Goal: Contribute content

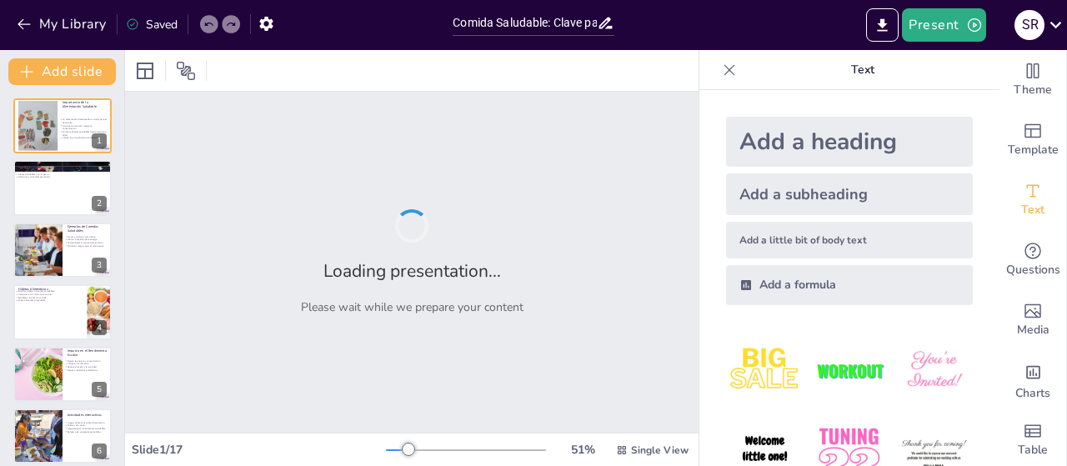
type input "Comida Saludable: Clave para el Éxito Escolar en Primer Grado"
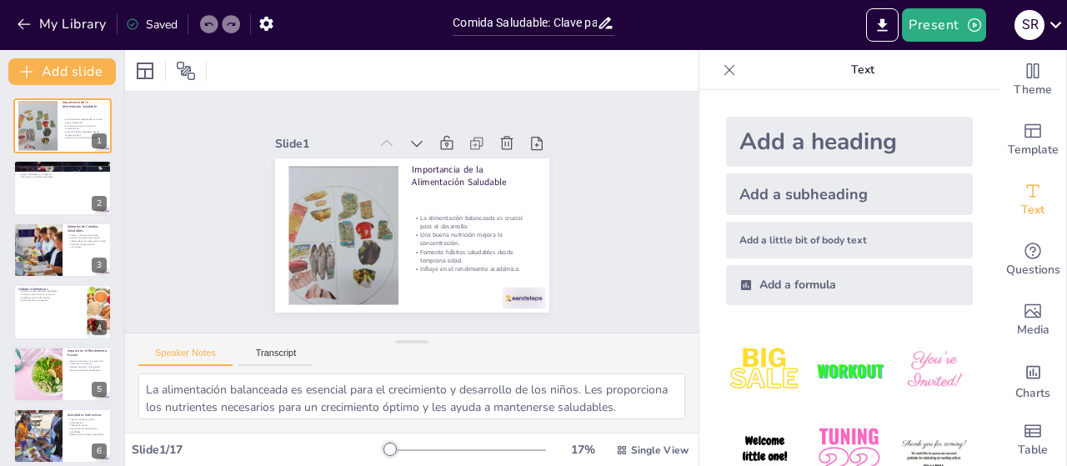
checkbox input "true"
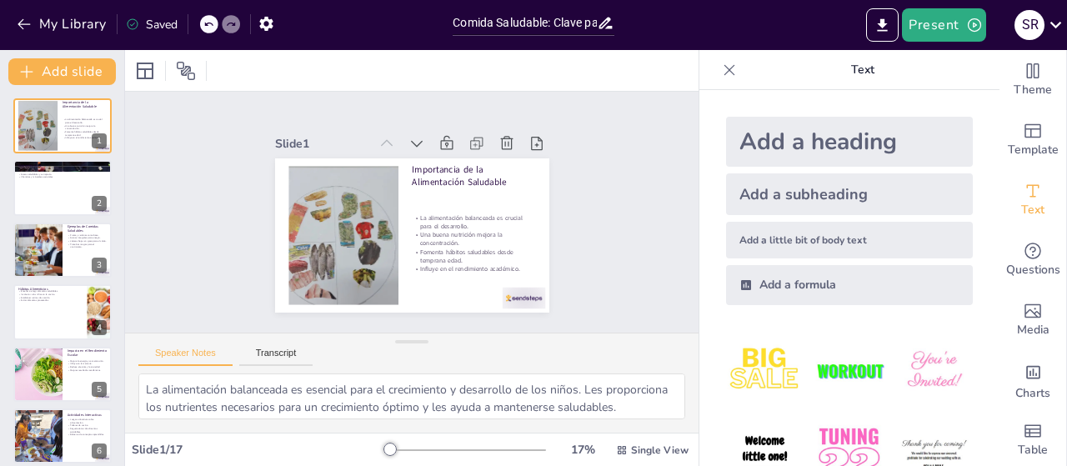
checkbox input "true"
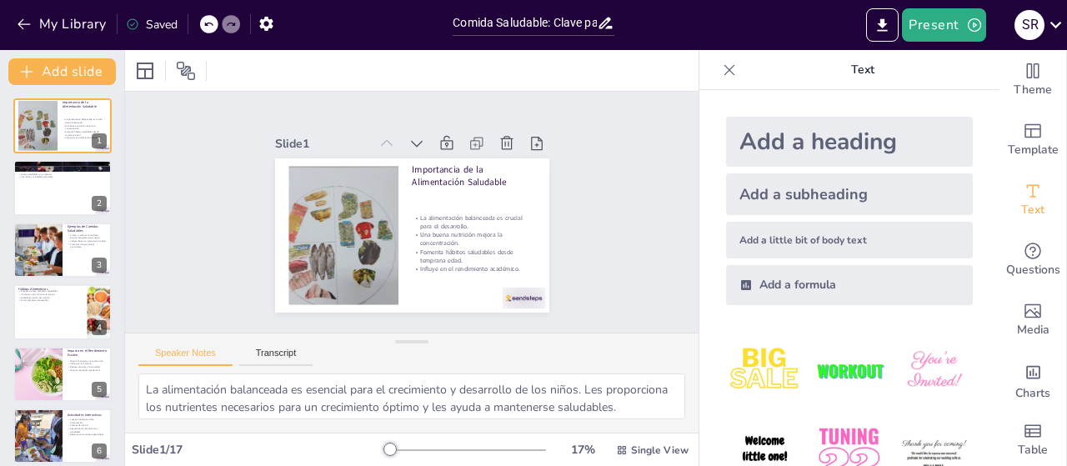
checkbox input "true"
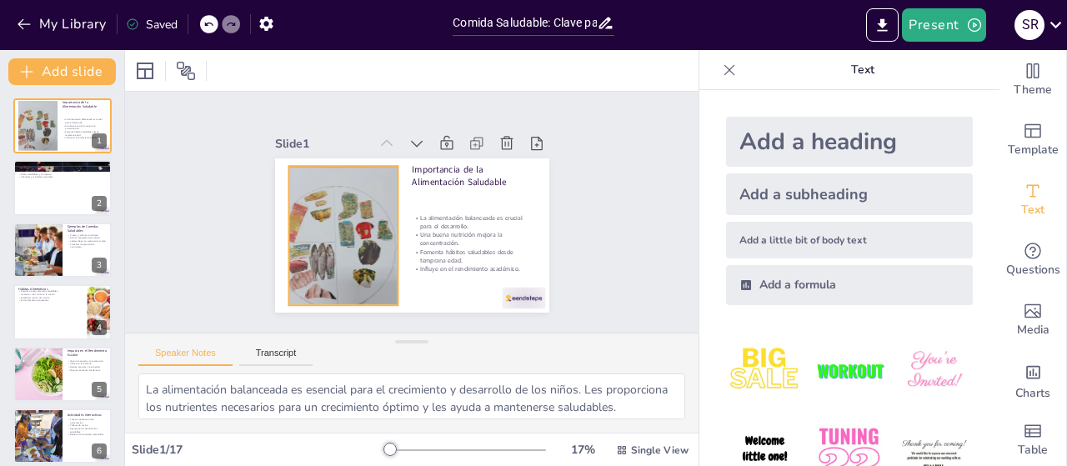
checkbox input "true"
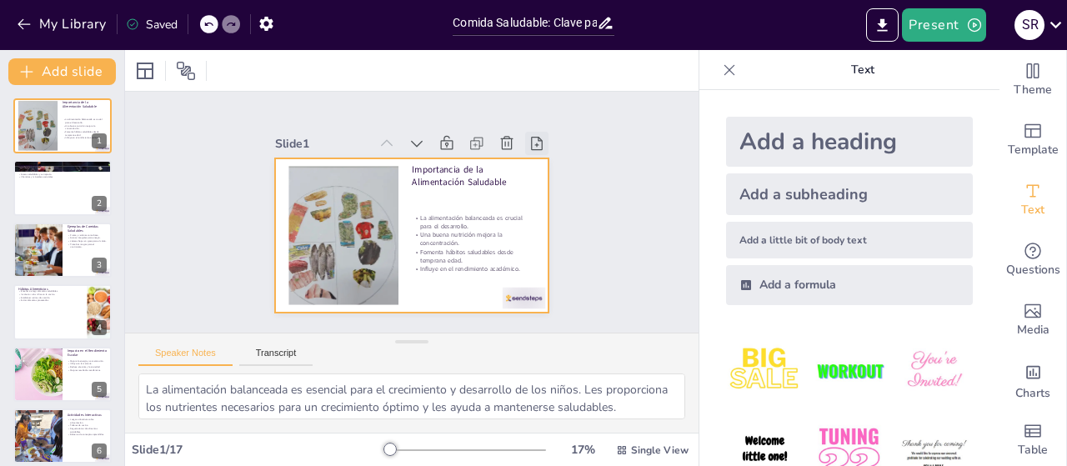
checkbox input "true"
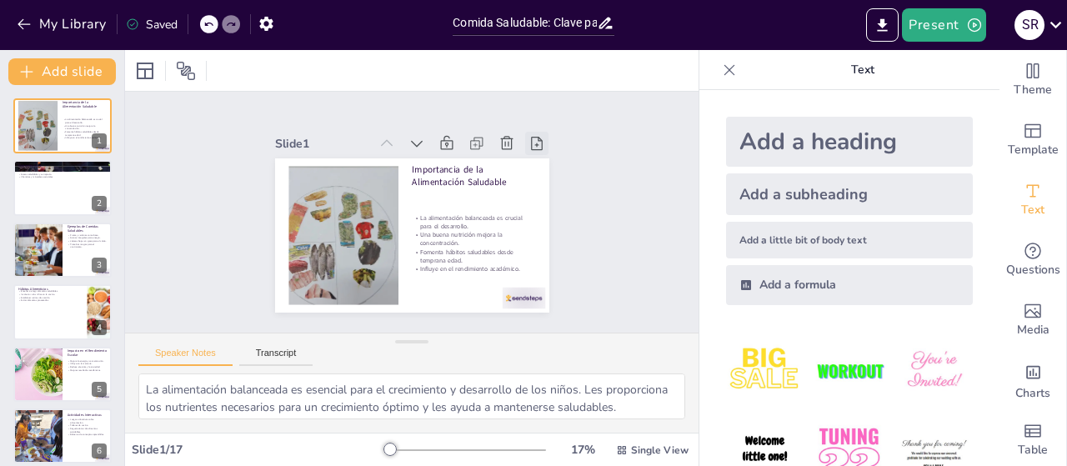
checkbox input "true"
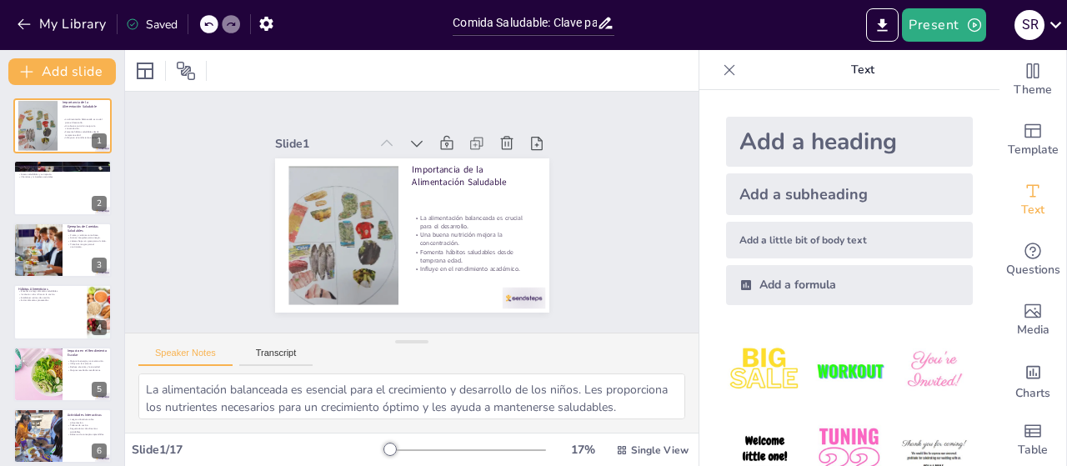
checkbox input "true"
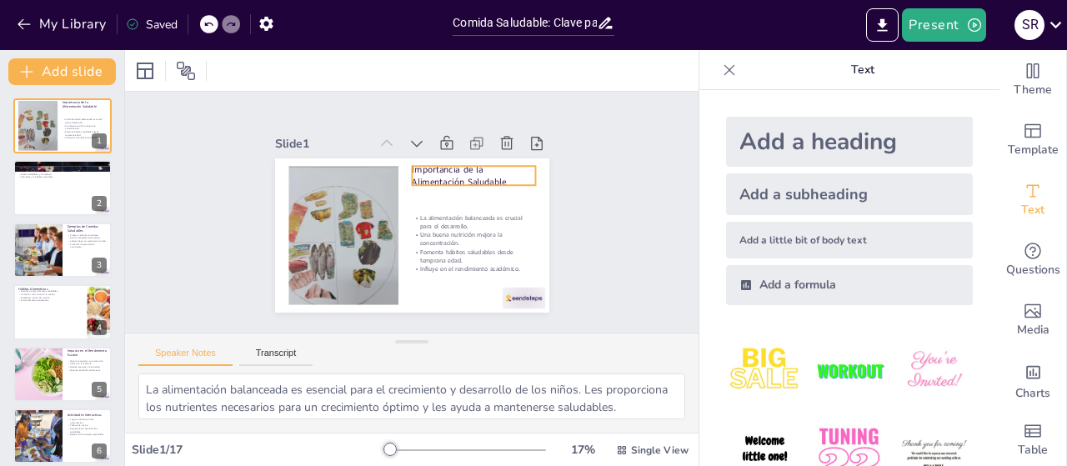
checkbox input "true"
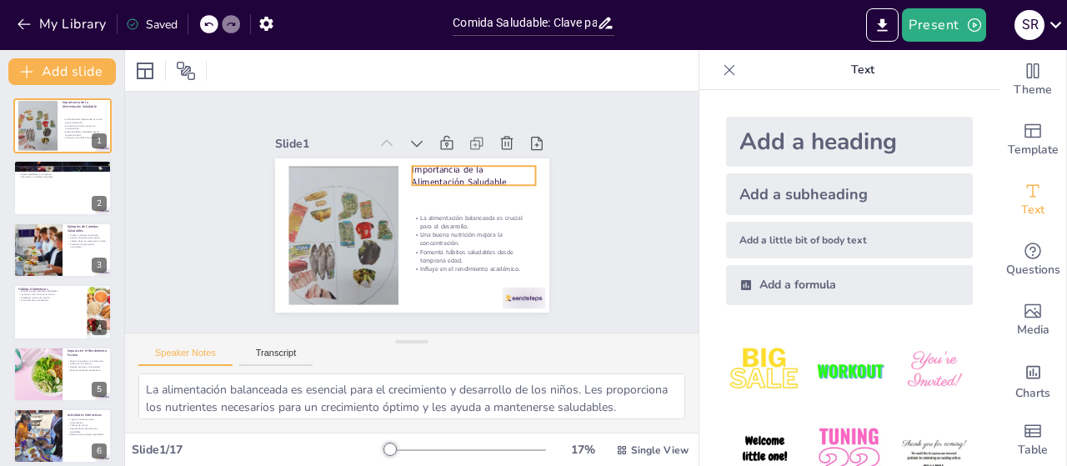
checkbox input "true"
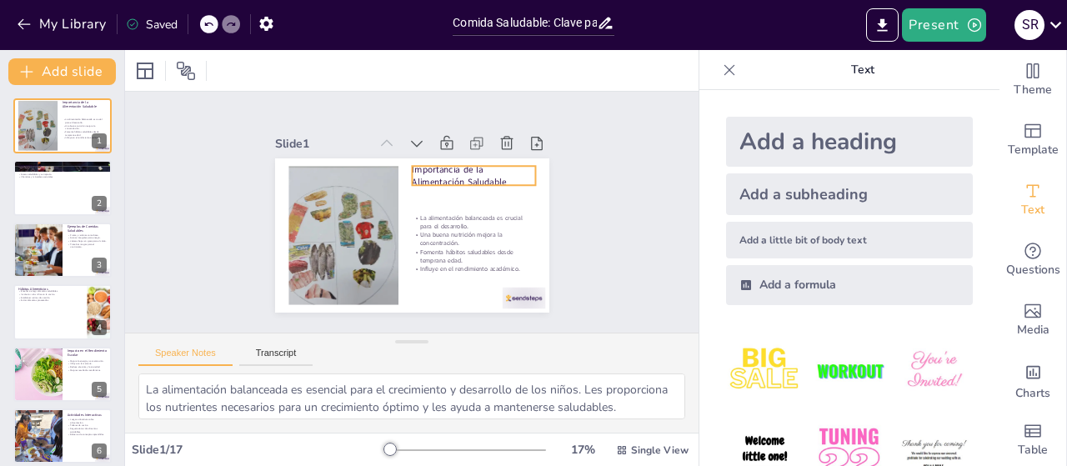
checkbox input "true"
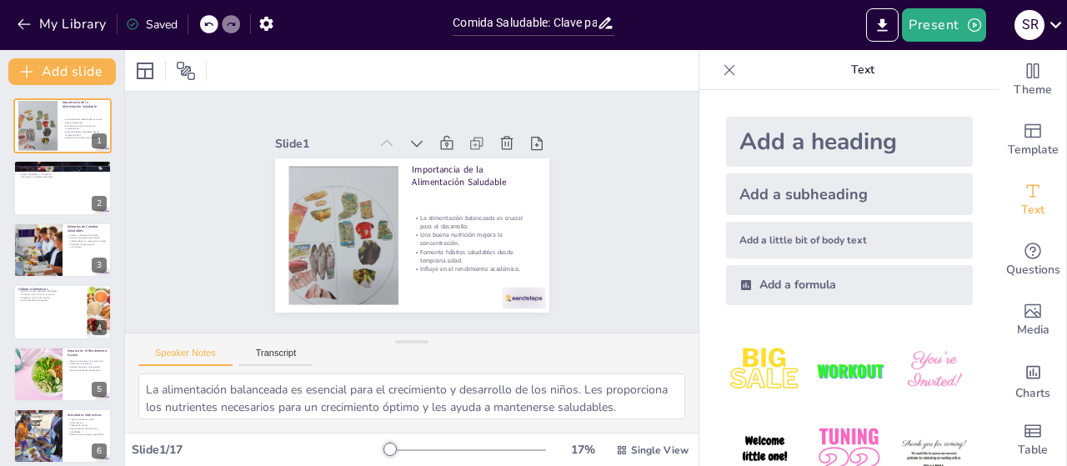
checkbox input "true"
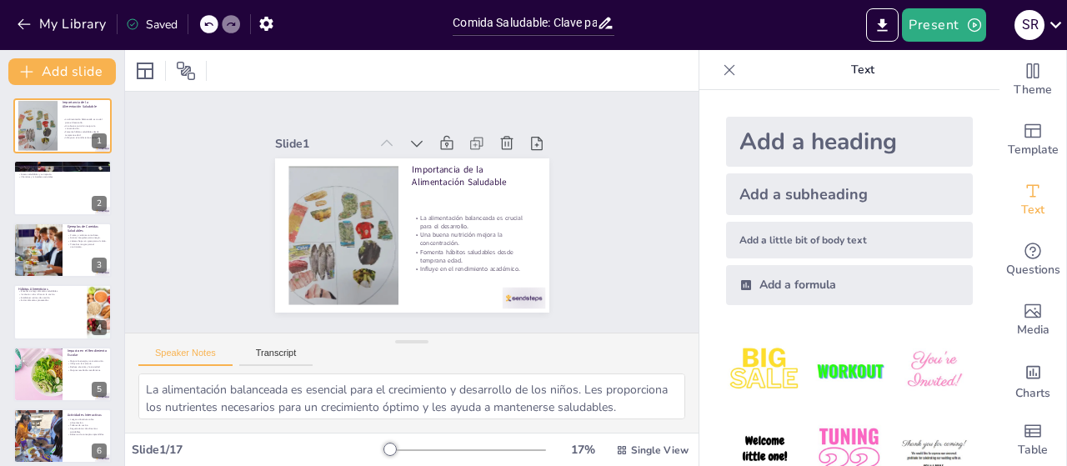
click at [684, 414] on div "La alimentación balanceada es esencial para el crecimiento y desarrollo de los …" at bounding box center [412, 403] width 574 height 59
checkbox input "true"
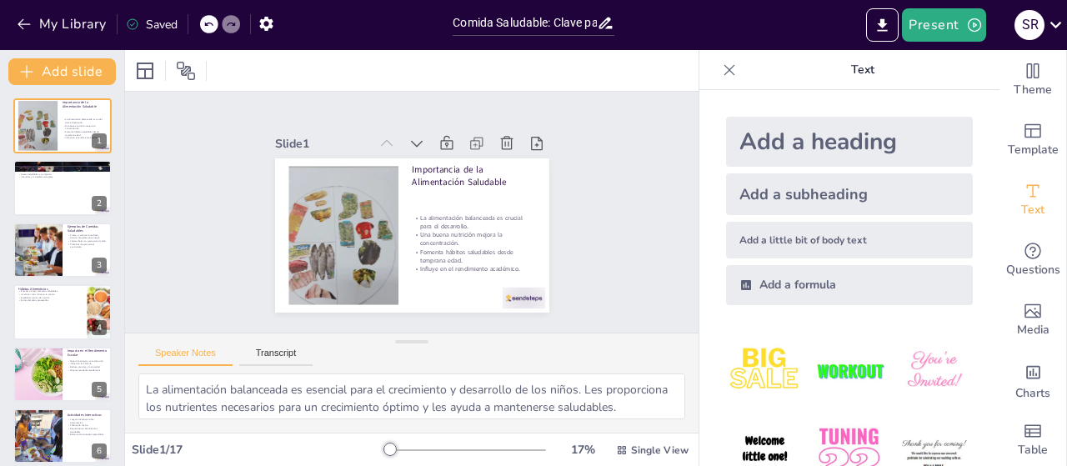
checkbox input "true"
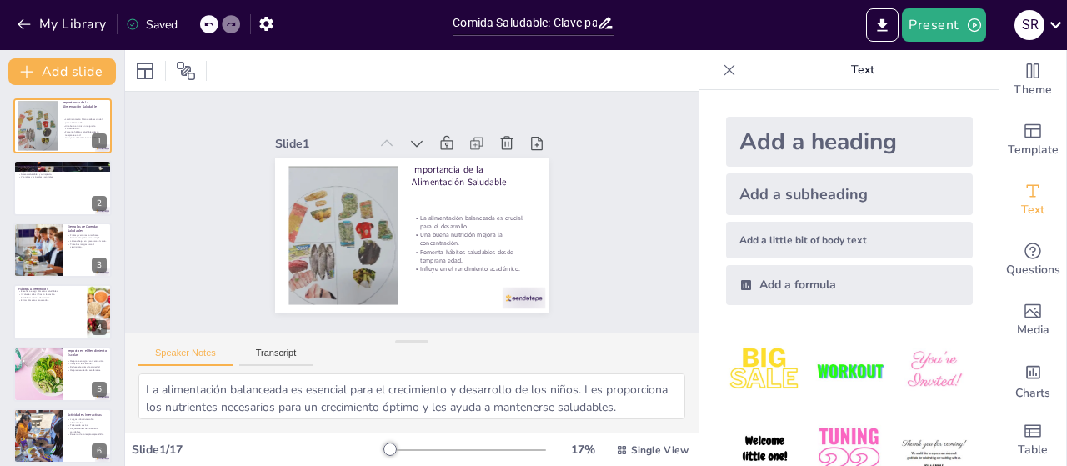
checkbox input "true"
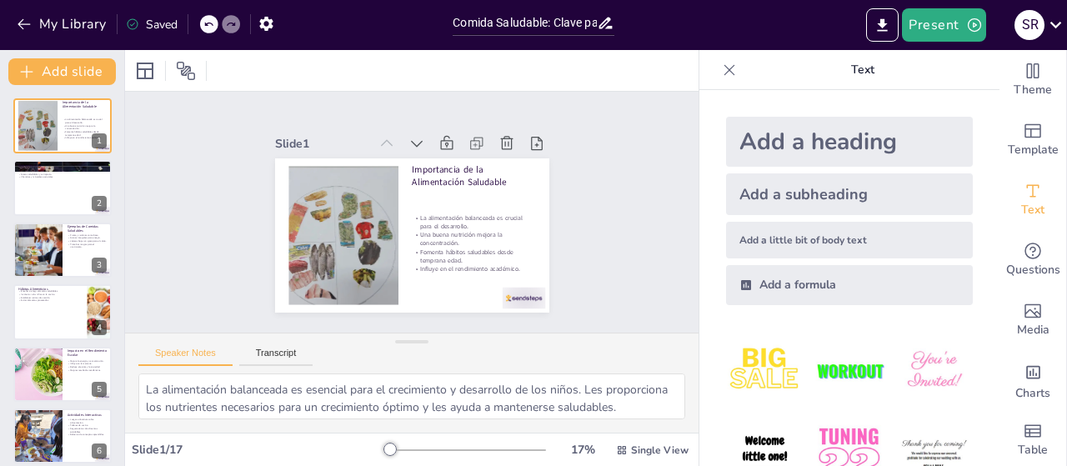
checkbox input "true"
